Goal: Task Accomplishment & Management: Use online tool/utility

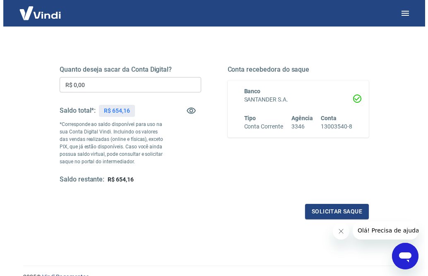
scroll to position [103, 0]
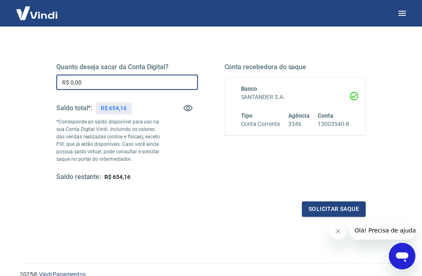
click at [114, 81] on input "R$ 0,00" at bounding box center [127, 81] width 142 height 15
type input "R$ 654,16"
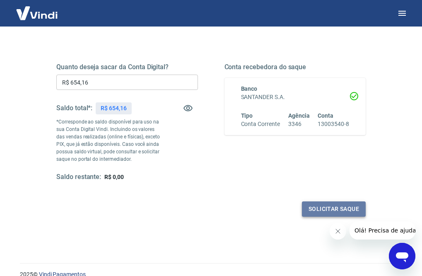
click at [319, 208] on button "Solicitar saque" at bounding box center [334, 208] width 64 height 15
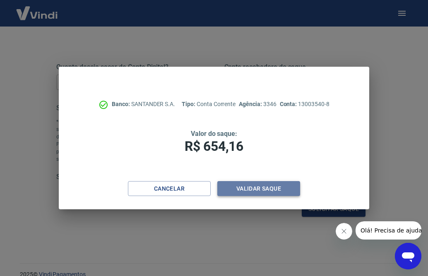
click at [273, 185] on button "Validar saque" at bounding box center [258, 188] width 83 height 15
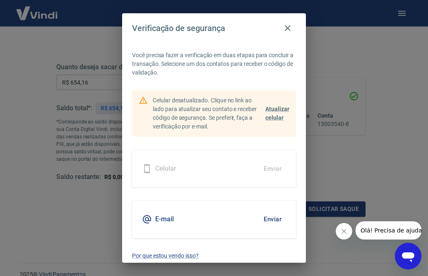
scroll to position [1, 0]
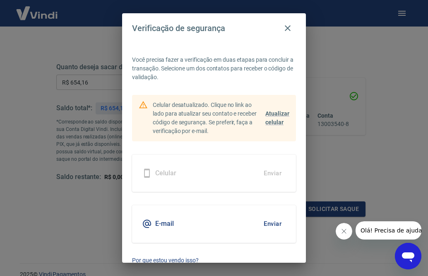
click at [269, 224] on button "Enviar" at bounding box center [272, 223] width 27 height 17
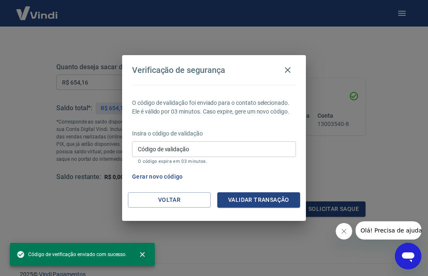
click at [269, 154] on input "Código de validação" at bounding box center [214, 148] width 164 height 15
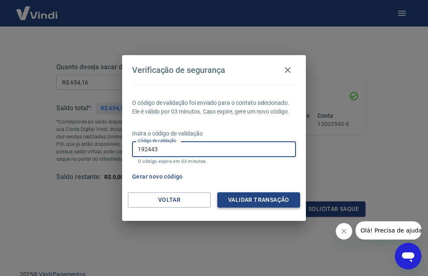
type input "192443"
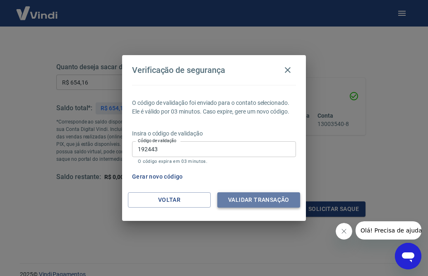
click at [257, 203] on button "Validar transação" at bounding box center [258, 199] width 83 height 15
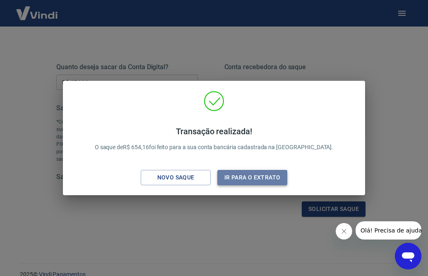
click at [255, 176] on button "Ir para o extrato" at bounding box center [252, 177] width 70 height 15
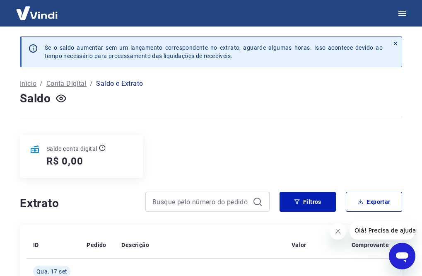
click at [289, 120] on div at bounding box center [211, 117] width 382 height 20
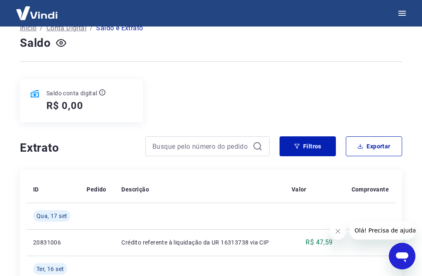
scroll to position [114, 0]
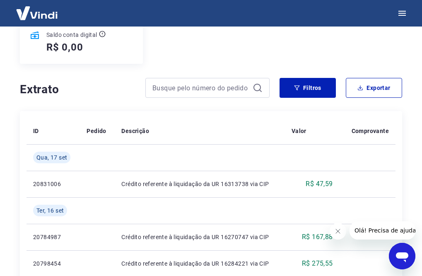
click at [127, 82] on h4 "Extrato" at bounding box center [77, 89] width 115 height 17
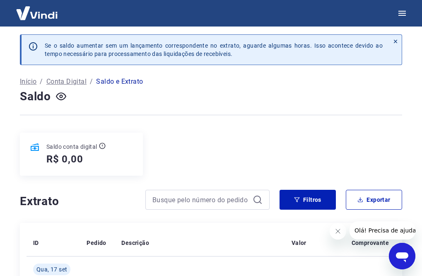
scroll to position [0, 0]
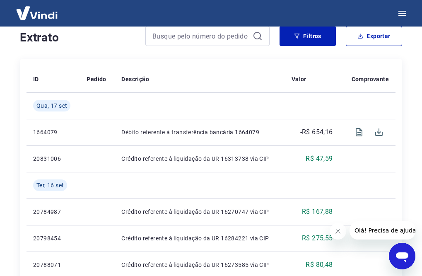
scroll to position [155, 0]
